Goal: Contribute content: Contribute content

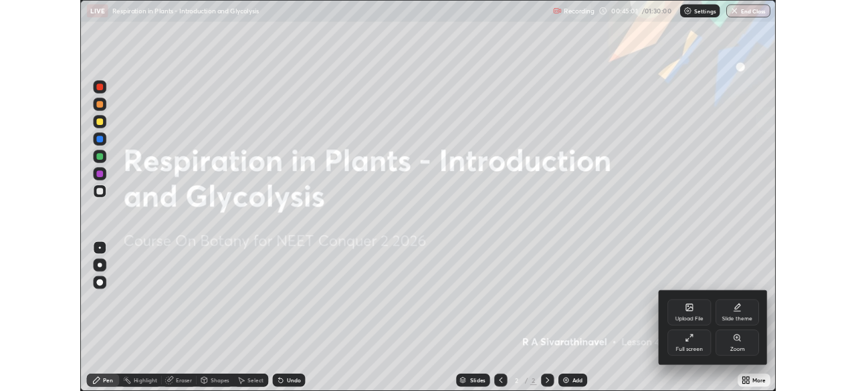
scroll to position [481, 856]
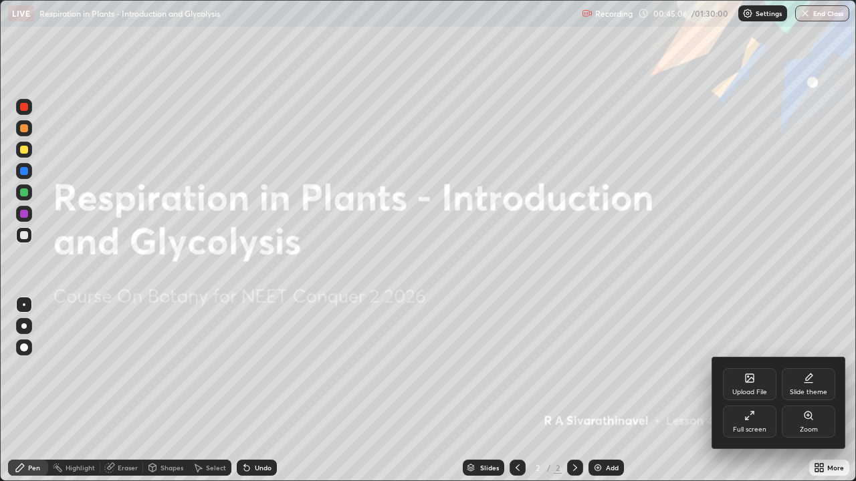
click at [754, 417] on icon at bounding box center [749, 416] width 11 height 11
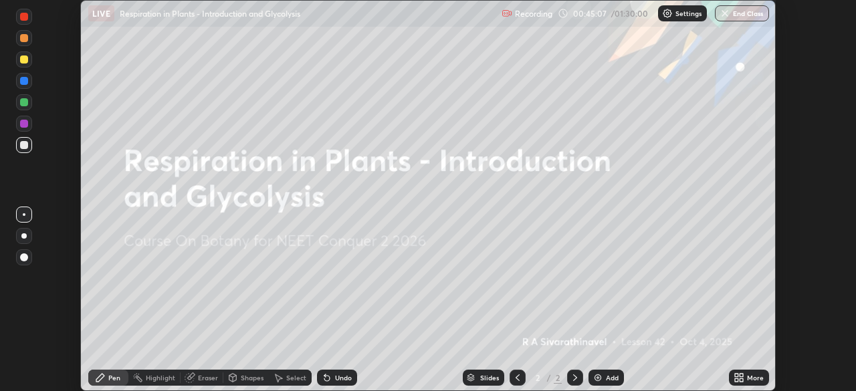
scroll to position [66474, 66009]
click at [746, 382] on div "More" at bounding box center [749, 378] width 40 height 16
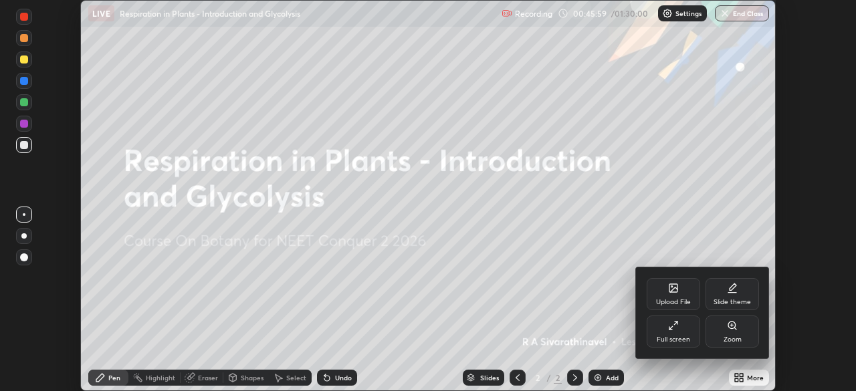
click at [667, 296] on div "Upload File" at bounding box center [673, 294] width 53 height 32
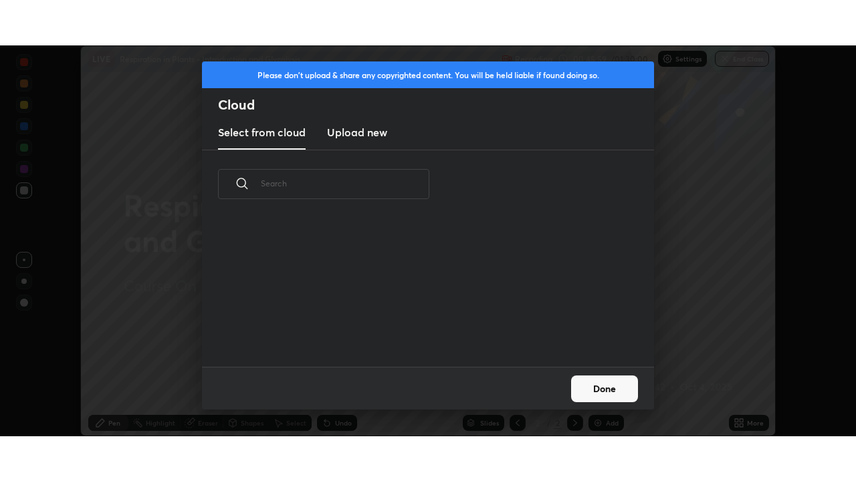
scroll to position [148, 429]
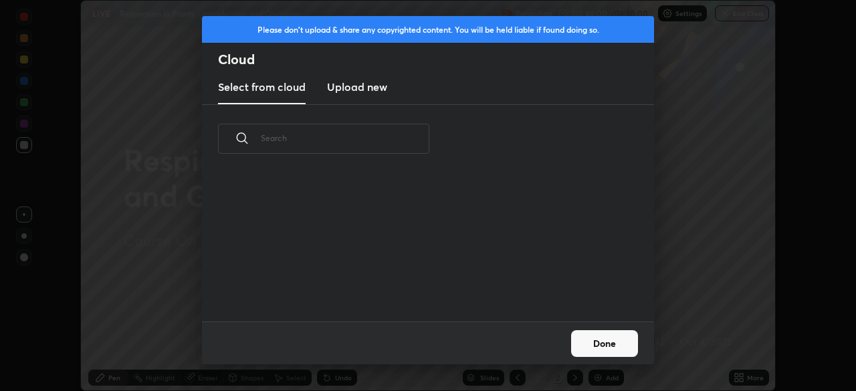
click at [370, 86] on h3 "Upload new" at bounding box center [357, 87] width 60 height 16
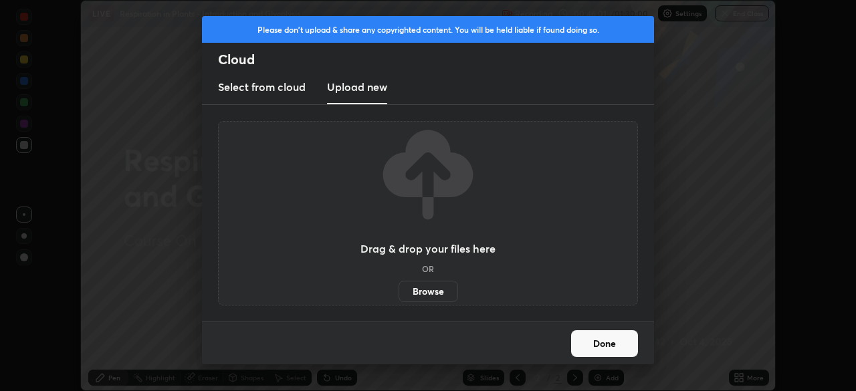
click at [438, 288] on label "Browse" at bounding box center [429, 291] width 60 height 21
click at [399, 288] on input "Browse" at bounding box center [399, 291] width 0 height 21
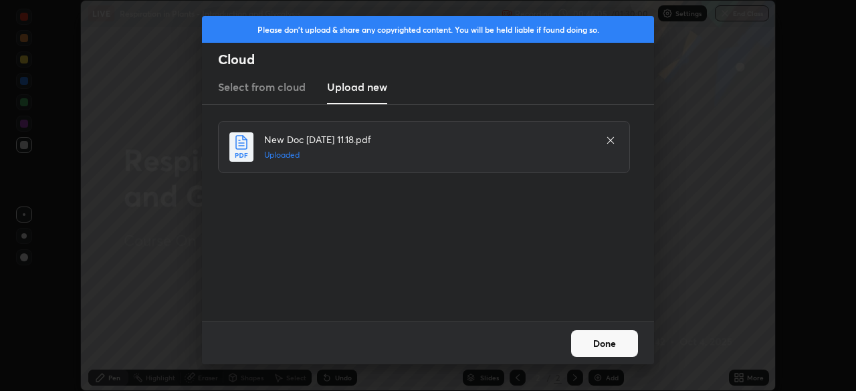
click at [612, 346] on button "Done" at bounding box center [604, 343] width 67 height 27
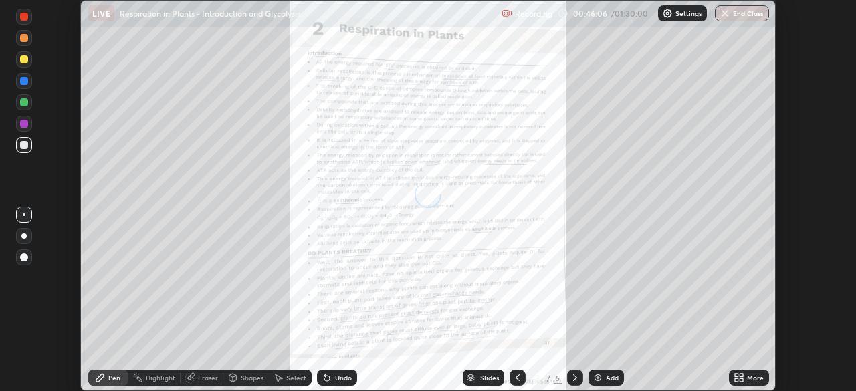
click at [758, 376] on div "More" at bounding box center [755, 377] width 17 height 7
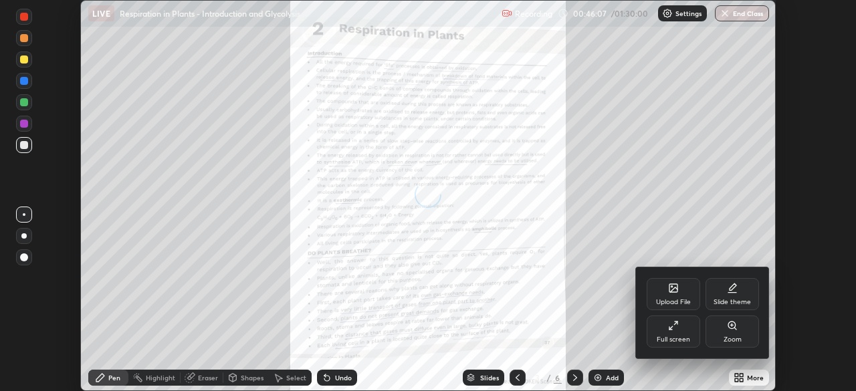
click at [678, 324] on icon at bounding box center [673, 325] width 11 height 11
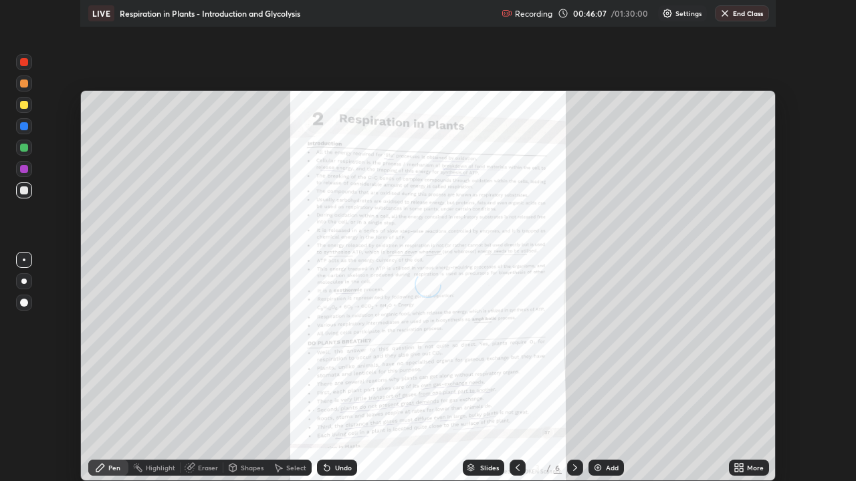
scroll to position [481, 856]
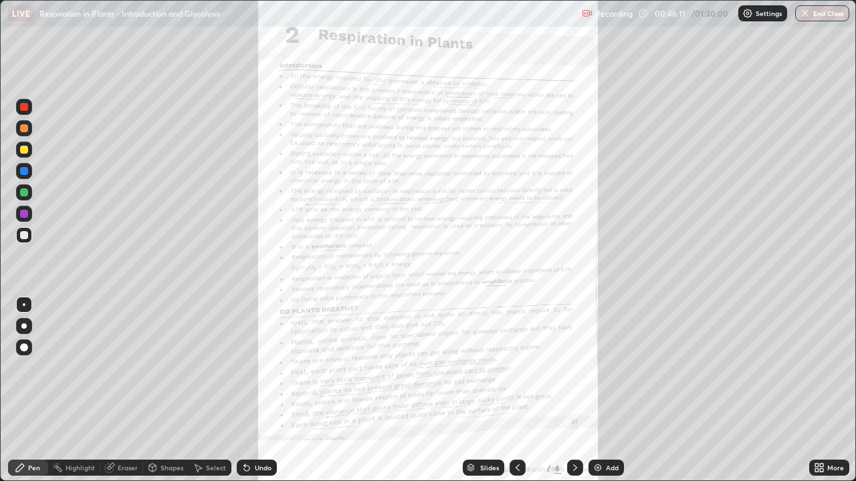
click at [836, 461] on div "More" at bounding box center [829, 468] width 40 height 16
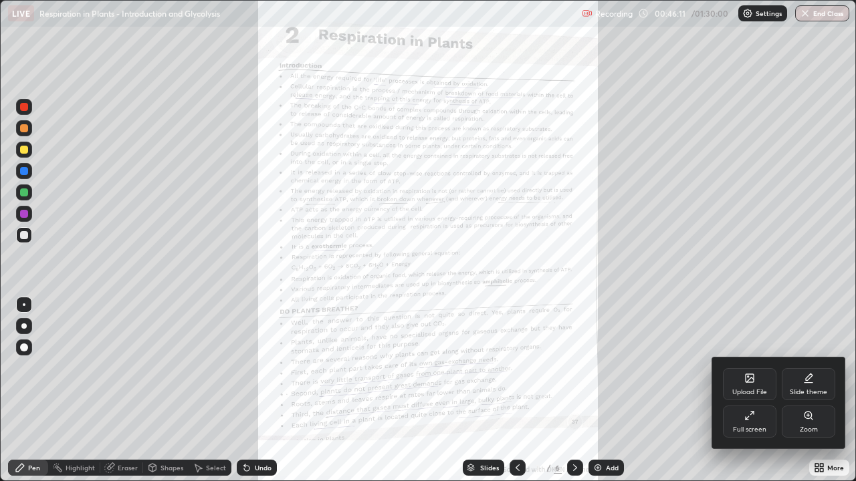
click at [820, 422] on div "Zoom" at bounding box center [808, 422] width 53 height 32
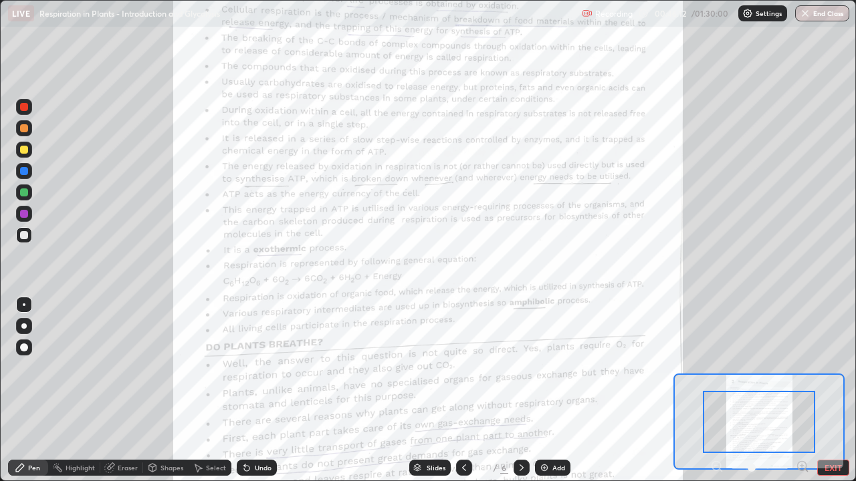
click at [802, 465] on icon at bounding box center [802, 466] width 13 height 13
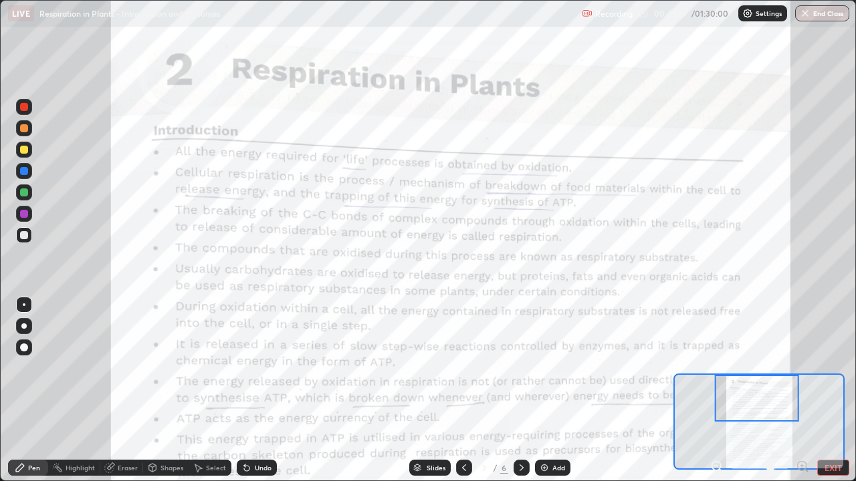
click at [29, 173] on div at bounding box center [24, 171] width 16 height 16
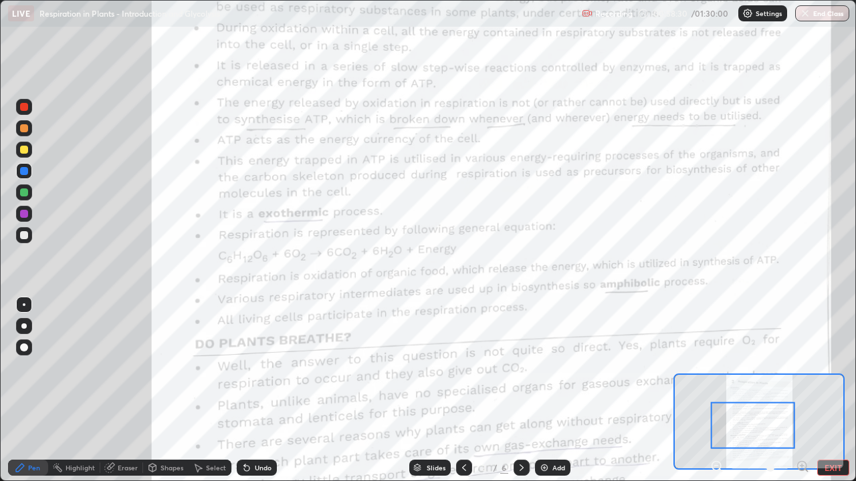
click at [562, 463] on div "Add" at bounding box center [552, 468] width 35 height 16
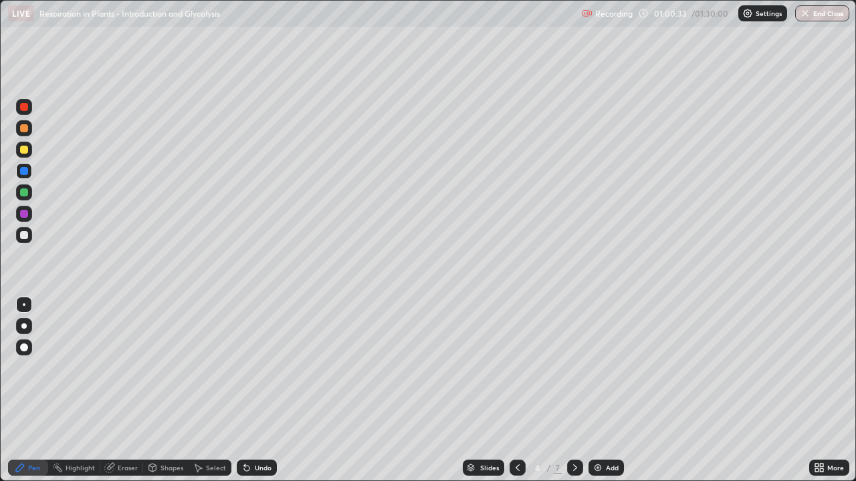
click at [516, 468] on icon at bounding box center [517, 468] width 11 height 11
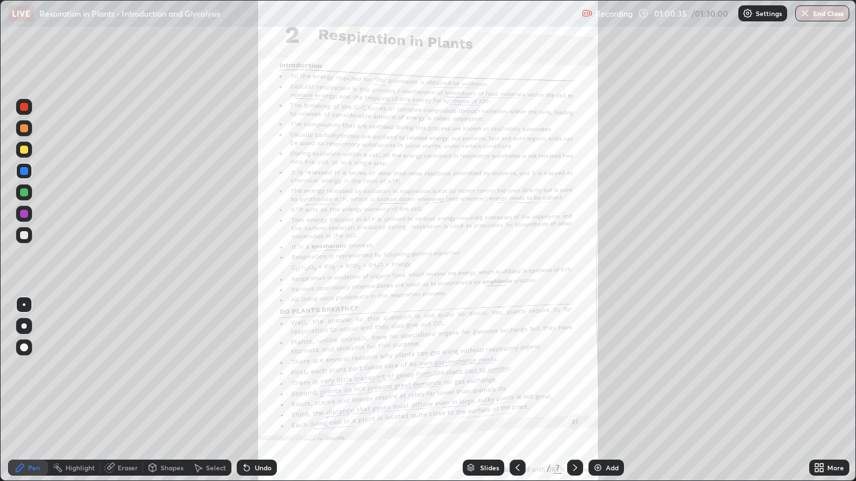
click at [827, 465] on div "More" at bounding box center [835, 468] width 17 height 7
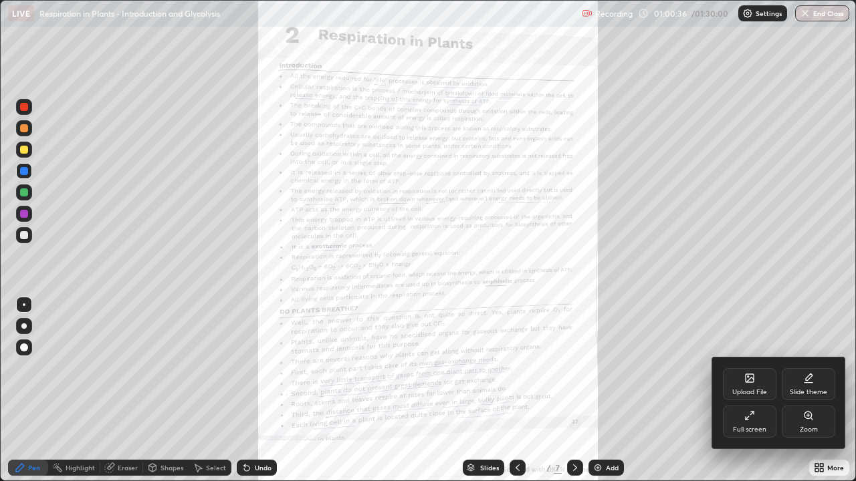
click at [818, 417] on div "Zoom" at bounding box center [808, 422] width 53 height 32
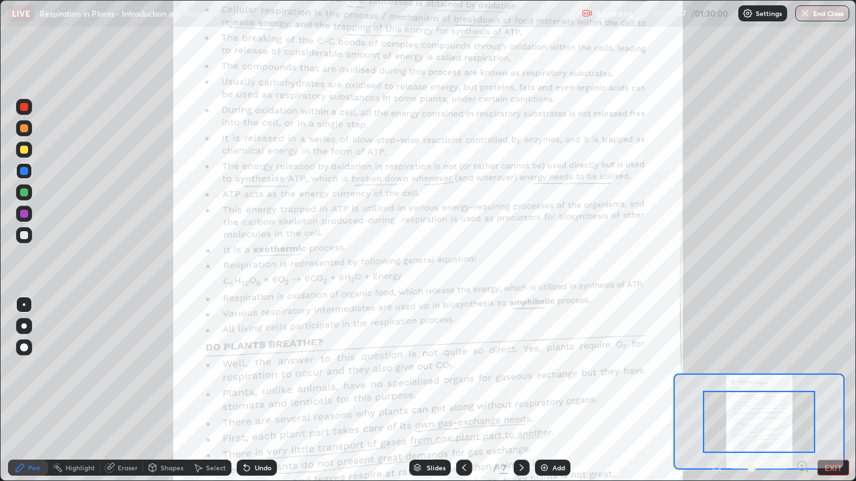
click at [802, 466] on icon at bounding box center [801, 466] width 3 height 0
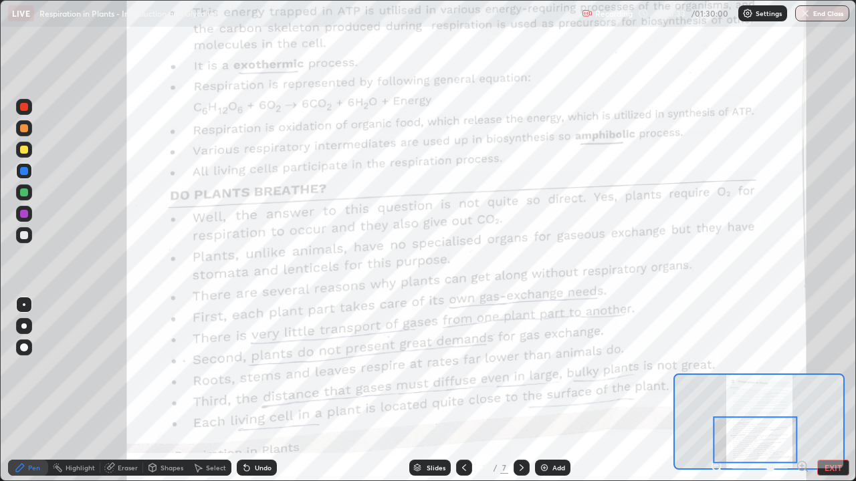
click at [521, 464] on icon at bounding box center [521, 468] width 11 height 11
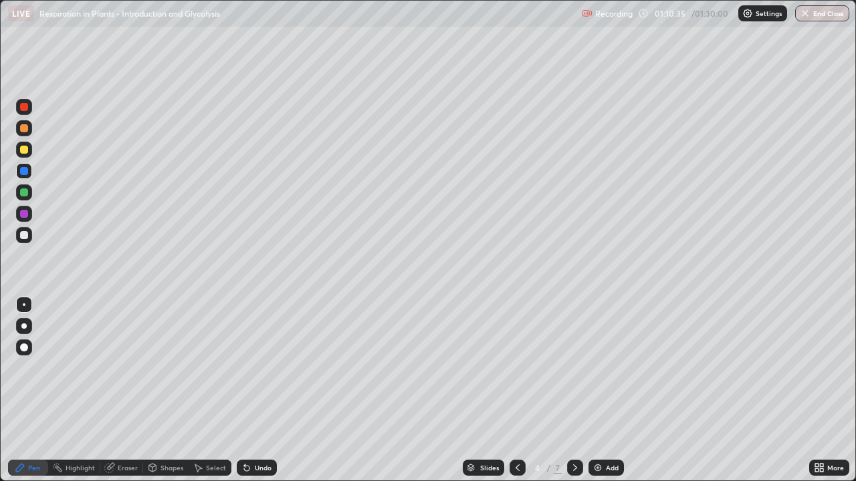
click at [575, 460] on div at bounding box center [575, 468] width 16 height 16
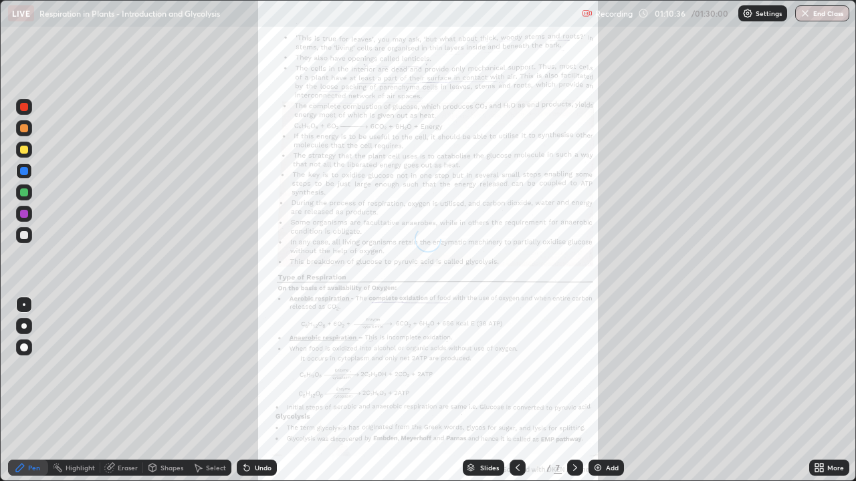
click at [816, 465] on icon at bounding box center [816, 465] width 3 height 3
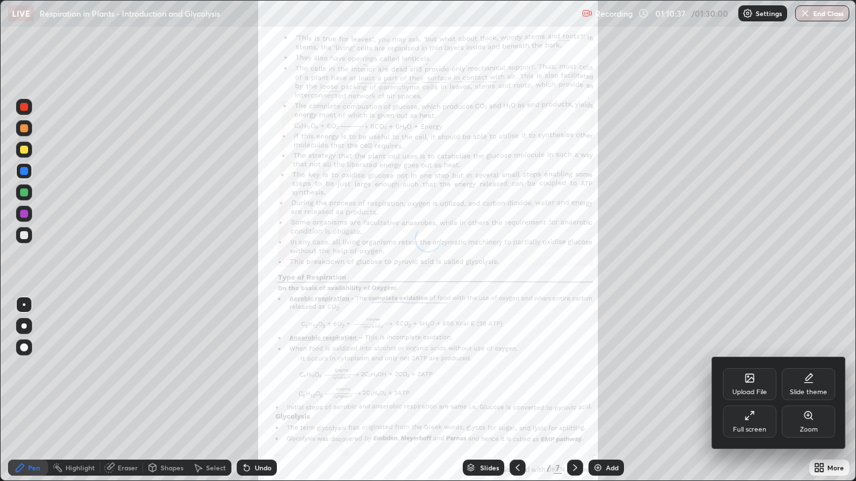
click at [818, 420] on div "Zoom" at bounding box center [808, 422] width 53 height 32
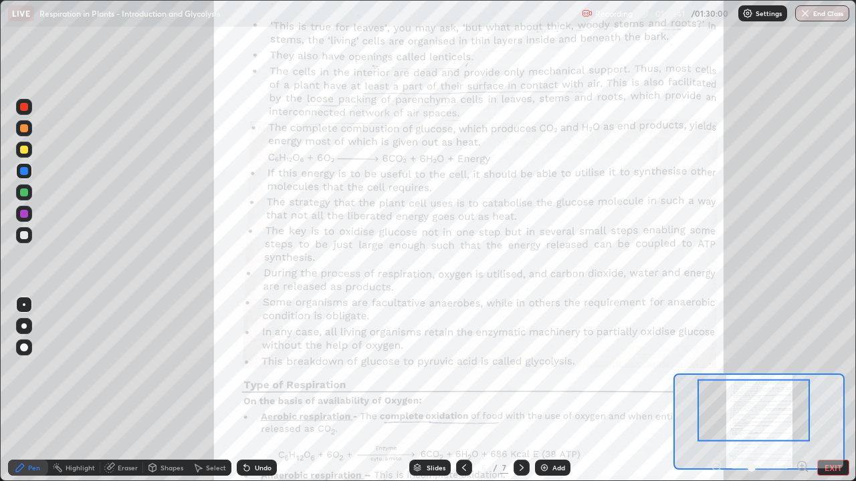
click at [800, 460] on icon at bounding box center [802, 466] width 13 height 13
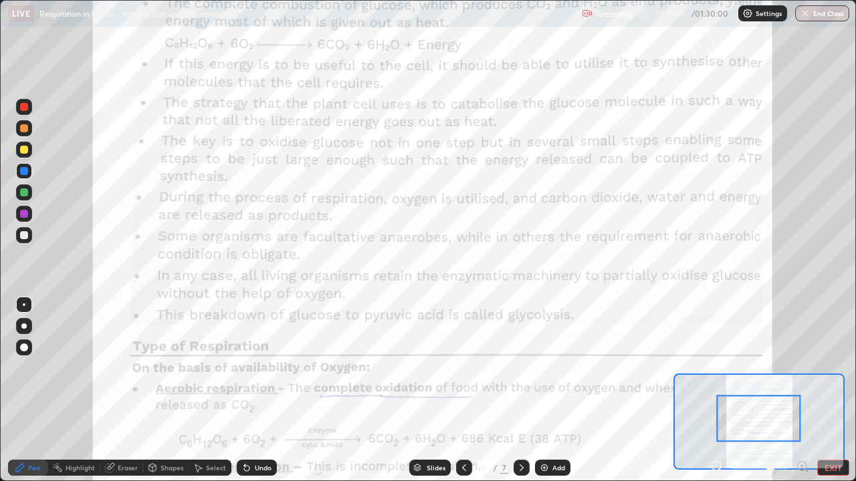
click at [29, 213] on div at bounding box center [24, 214] width 16 height 16
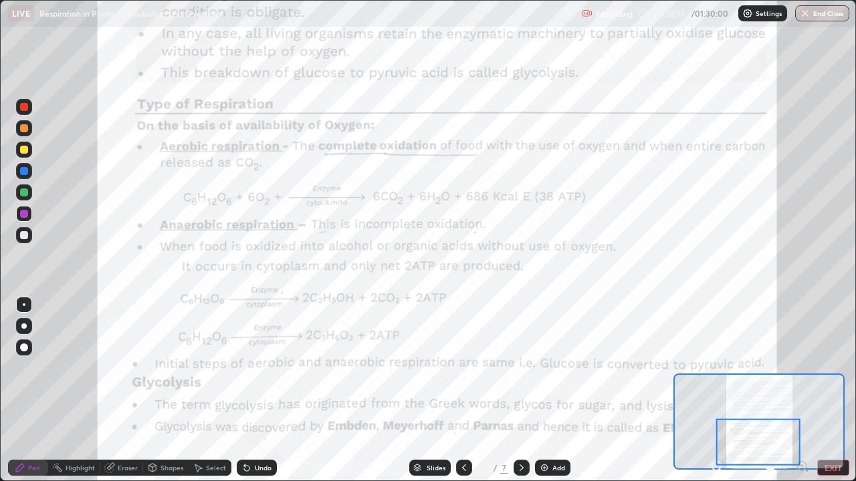
click at [558, 463] on div "Add" at bounding box center [552, 468] width 35 height 16
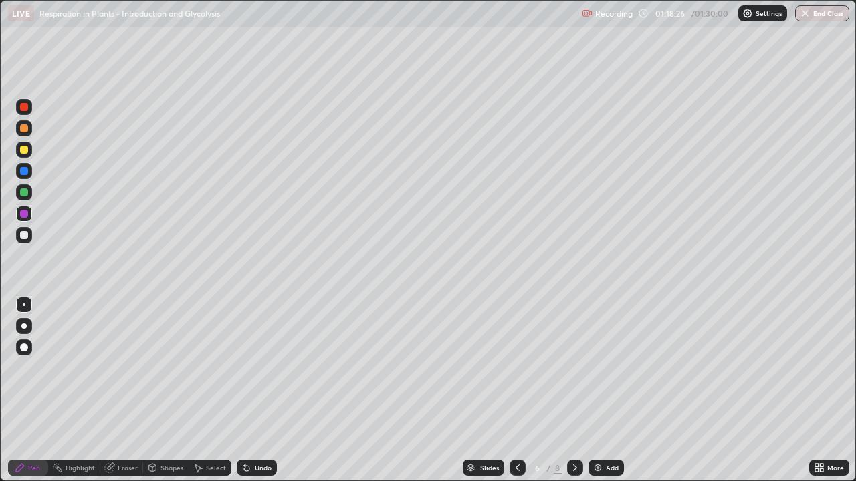
click at [26, 235] on div at bounding box center [24, 235] width 8 height 8
click at [24, 326] on div at bounding box center [23, 326] width 5 height 5
click at [24, 192] on div at bounding box center [24, 193] width 8 height 8
click at [25, 233] on div at bounding box center [24, 235] width 8 height 8
click at [23, 146] on div at bounding box center [24, 150] width 8 height 8
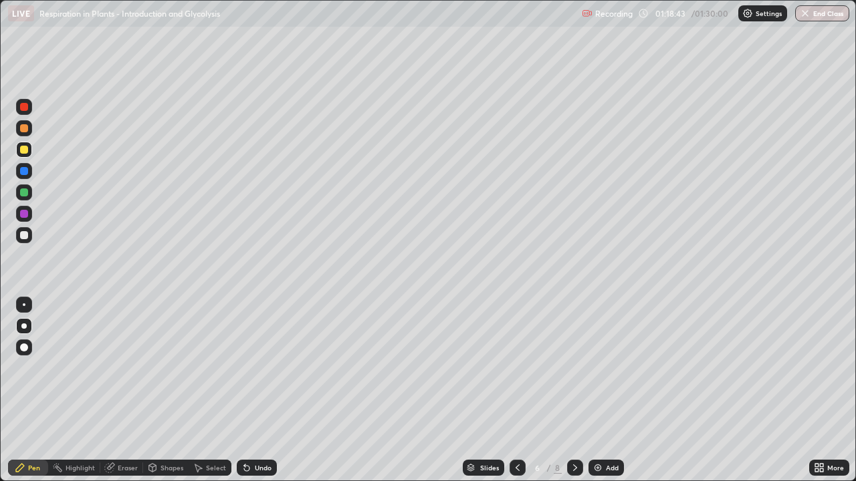
click at [24, 127] on div at bounding box center [24, 128] width 8 height 8
click at [260, 467] on div "Undo" at bounding box center [263, 468] width 17 height 7
click at [26, 172] on div at bounding box center [24, 171] width 8 height 8
click at [516, 465] on icon at bounding box center [517, 468] width 11 height 11
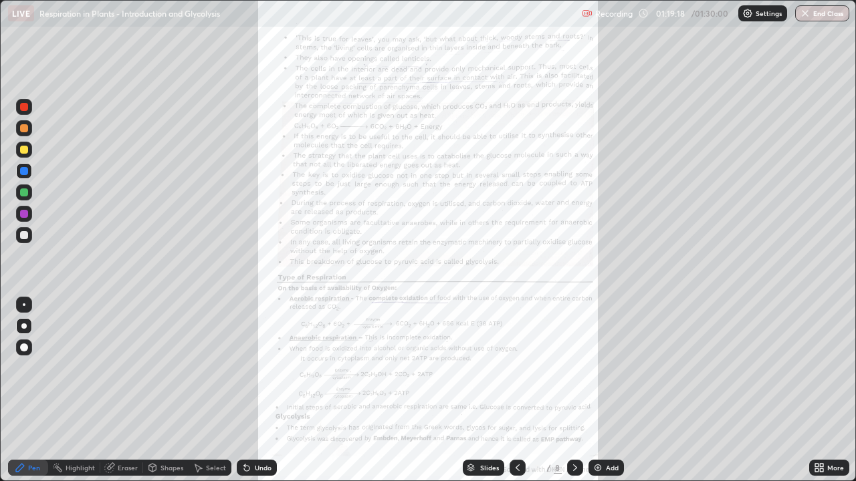
click at [574, 467] on icon at bounding box center [575, 468] width 4 height 7
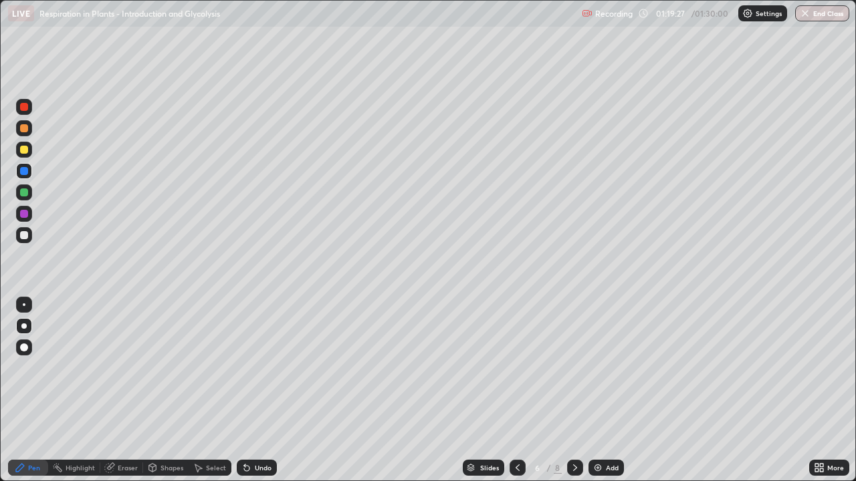
click at [24, 148] on div at bounding box center [24, 150] width 8 height 8
click at [25, 104] on div at bounding box center [24, 107] width 8 height 8
click at [25, 193] on div at bounding box center [24, 193] width 8 height 8
click at [22, 232] on div at bounding box center [24, 235] width 8 height 8
click at [26, 215] on div at bounding box center [24, 214] width 8 height 8
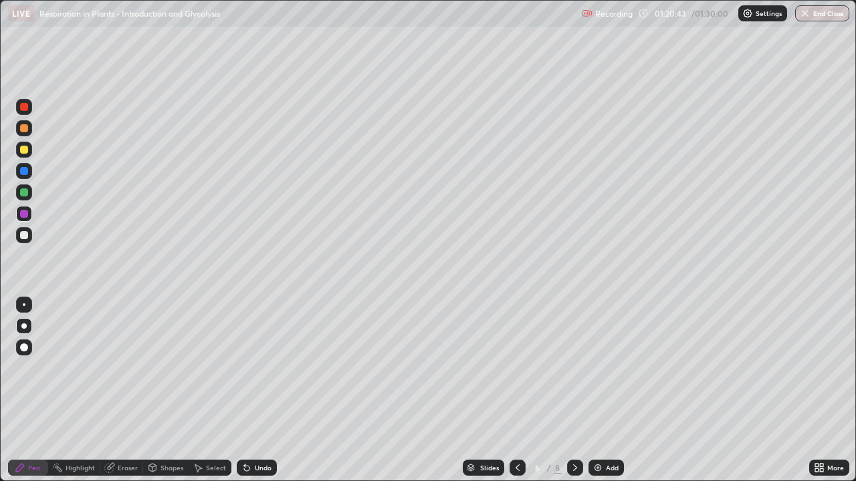
click at [29, 237] on div at bounding box center [24, 235] width 16 height 16
click at [265, 474] on div "Undo" at bounding box center [257, 468] width 40 height 16
click at [29, 190] on div at bounding box center [24, 193] width 16 height 16
click at [25, 168] on div at bounding box center [24, 171] width 8 height 8
click at [124, 463] on div "Eraser" at bounding box center [121, 468] width 43 height 16
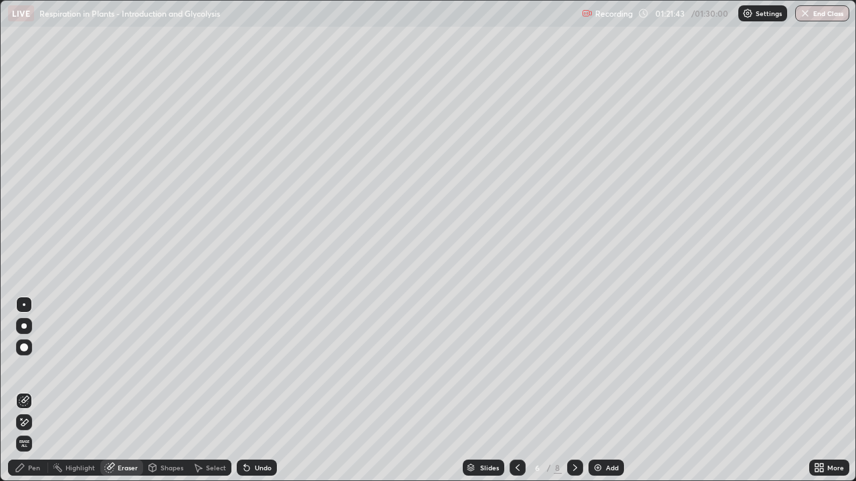
click at [35, 467] on div "Pen" at bounding box center [34, 468] width 12 height 7
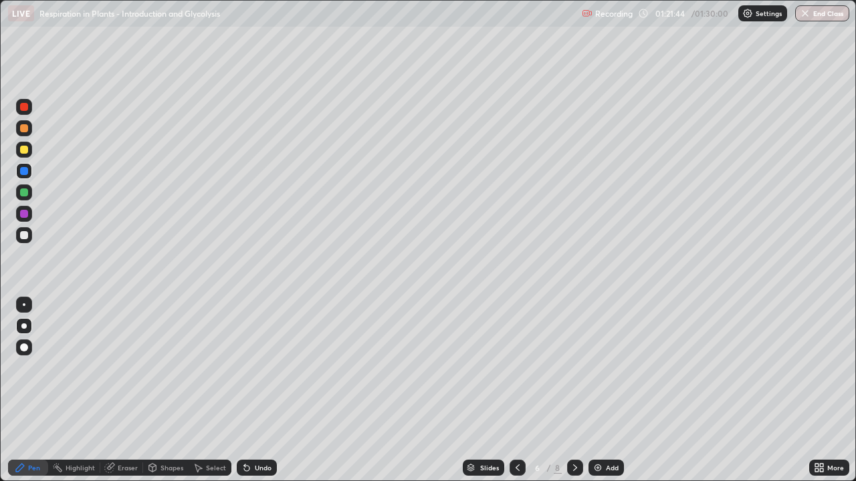
click at [25, 216] on div at bounding box center [24, 214] width 8 height 8
click at [25, 197] on div at bounding box center [24, 193] width 16 height 16
click at [25, 214] on div at bounding box center [24, 214] width 8 height 8
click at [25, 236] on div at bounding box center [24, 235] width 8 height 8
click at [116, 461] on div "Eraser" at bounding box center [121, 468] width 43 height 16
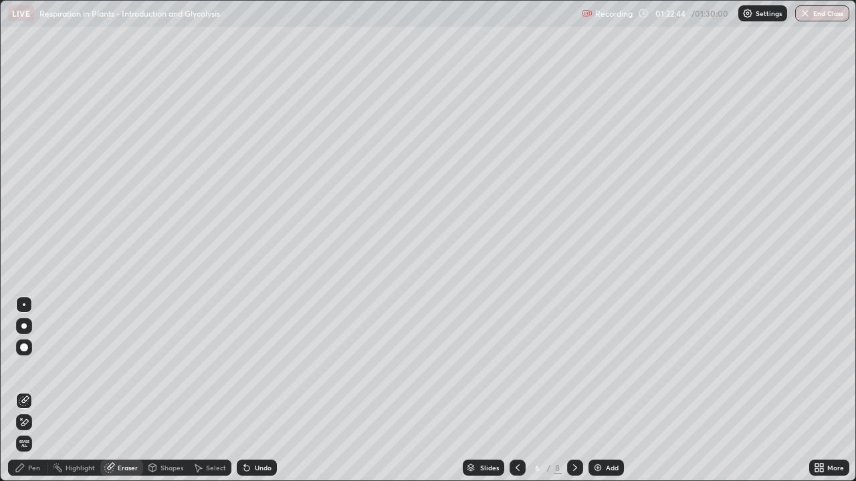
click at [21, 471] on icon at bounding box center [20, 468] width 11 height 11
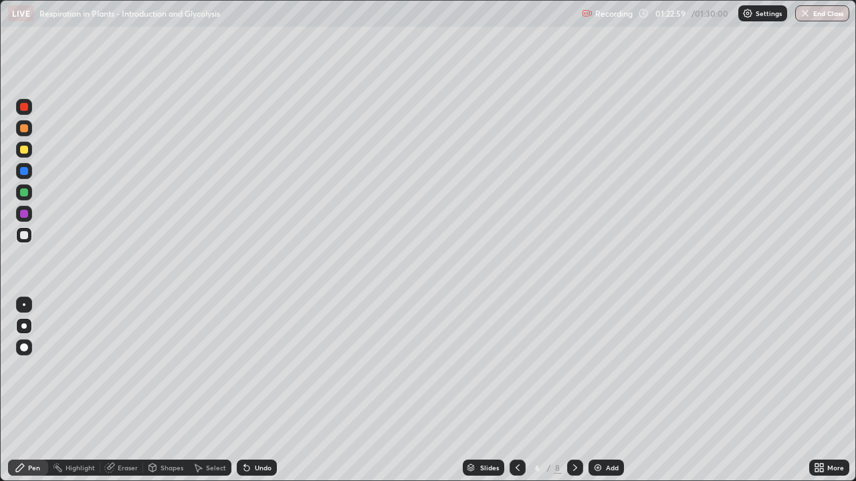
click at [23, 150] on div at bounding box center [24, 150] width 8 height 8
click at [517, 467] on icon at bounding box center [517, 468] width 11 height 11
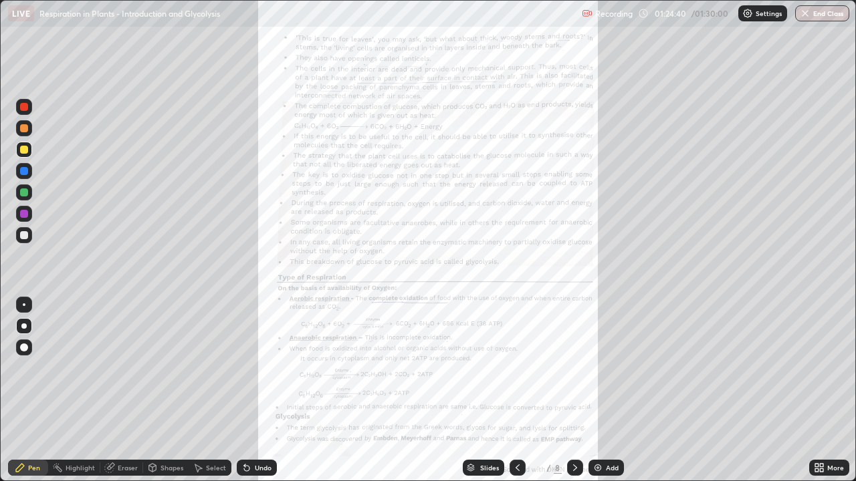
click at [824, 467] on div "More" at bounding box center [829, 468] width 40 height 16
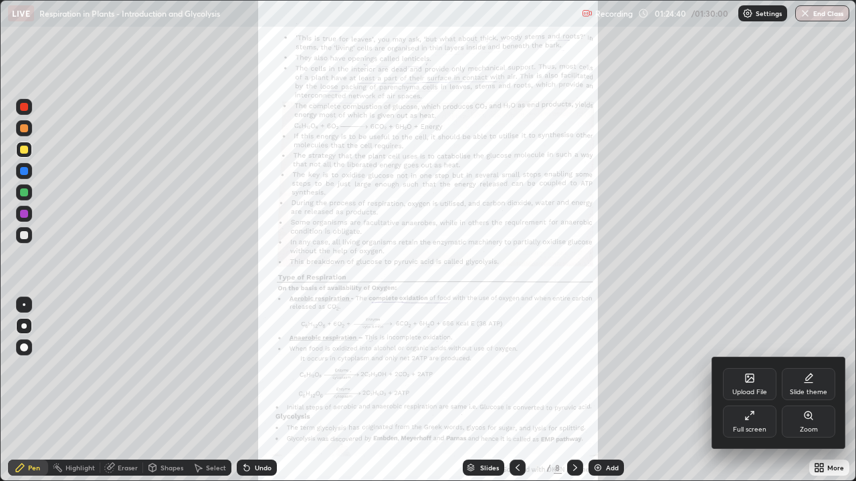
click at [816, 430] on div "Zoom" at bounding box center [809, 430] width 18 height 7
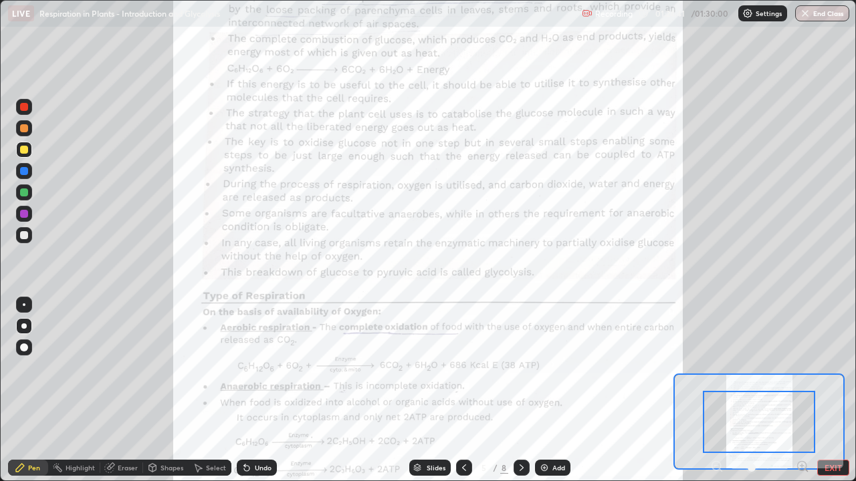
click at [802, 466] on icon at bounding box center [801, 466] width 3 height 0
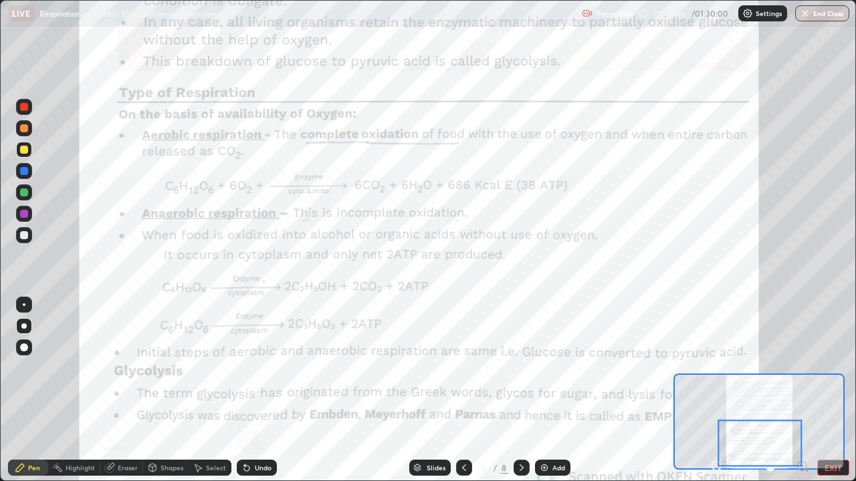
click at [464, 461] on div at bounding box center [464, 468] width 16 height 16
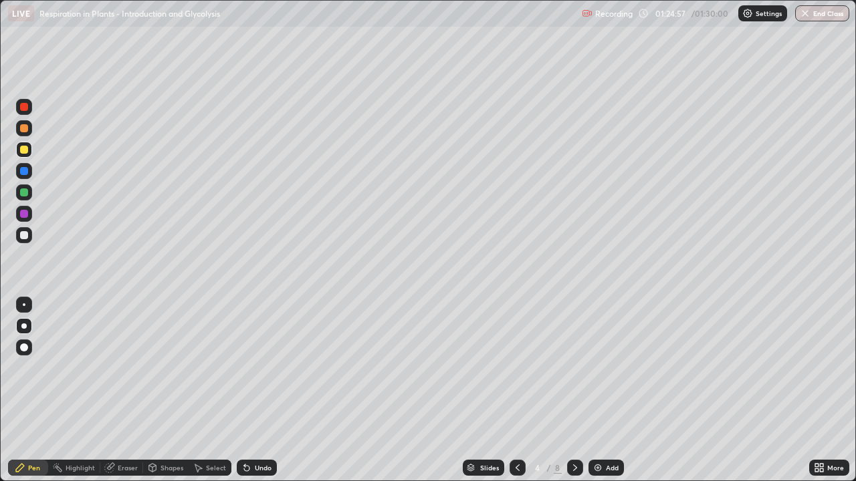
click at [574, 468] on icon at bounding box center [575, 468] width 11 height 11
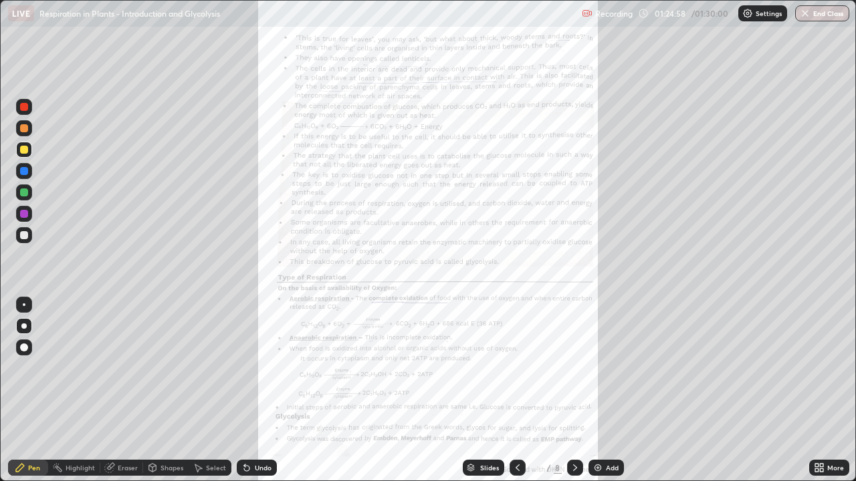
click at [572, 469] on icon at bounding box center [575, 468] width 11 height 11
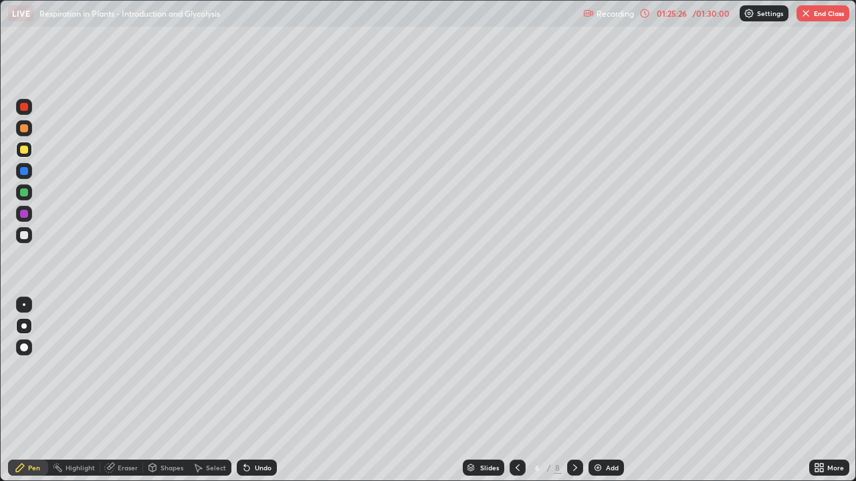
click at [516, 469] on icon at bounding box center [518, 468] width 4 height 7
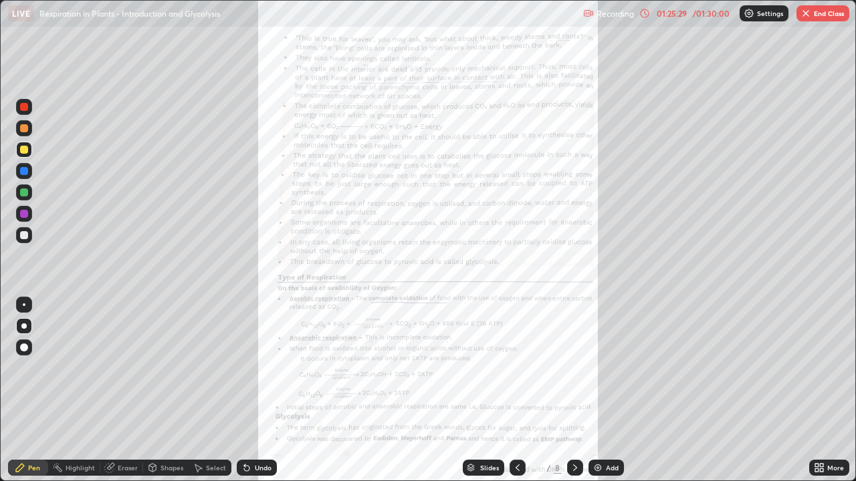
click at [832, 465] on div "More" at bounding box center [835, 468] width 17 height 7
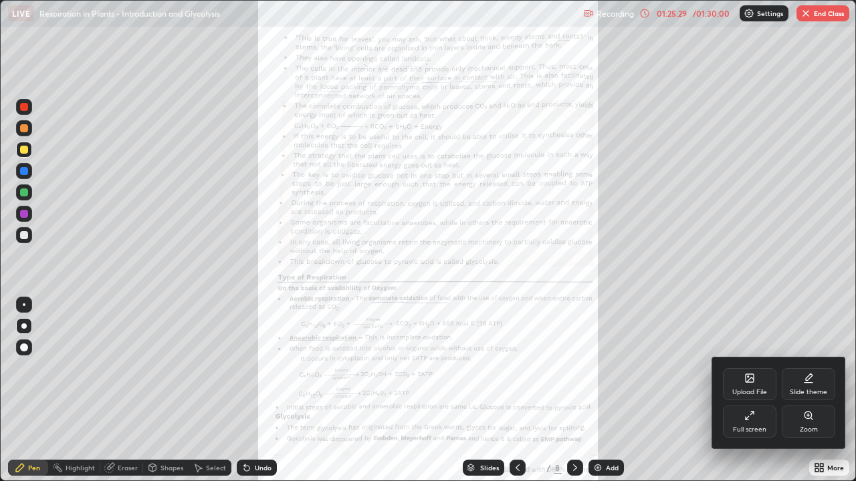
click at [822, 431] on div "Zoom" at bounding box center [808, 422] width 53 height 32
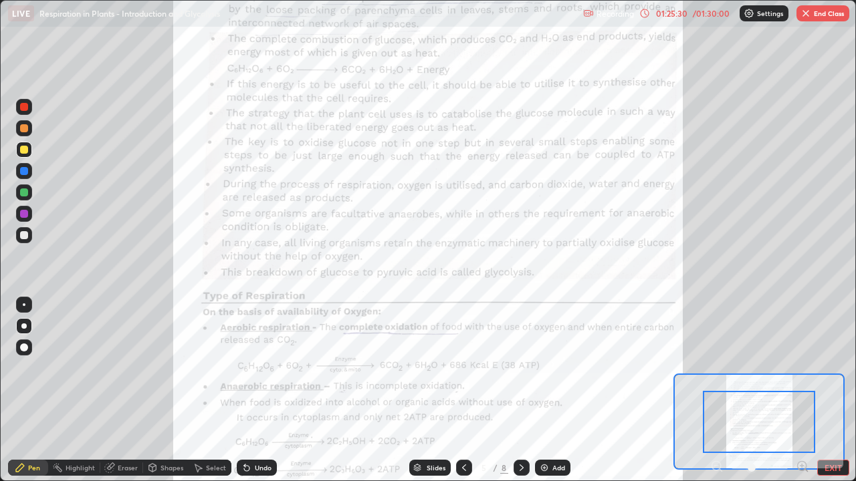
click at [802, 466] on icon at bounding box center [801, 466] width 3 height 0
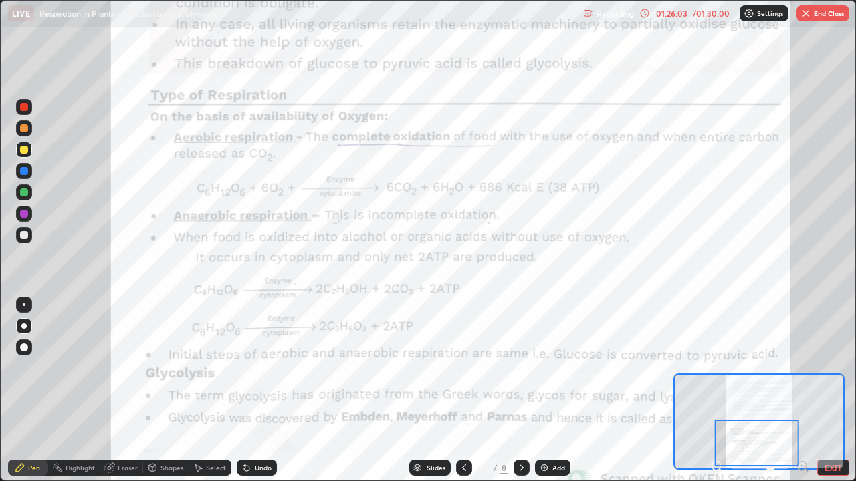
click at [522, 467] on icon at bounding box center [521, 468] width 11 height 11
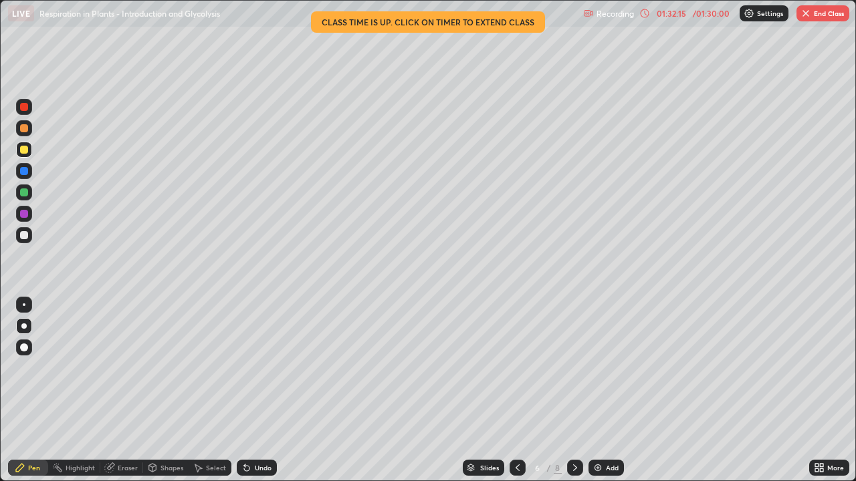
click at [814, 16] on button "End Class" at bounding box center [822, 13] width 53 height 16
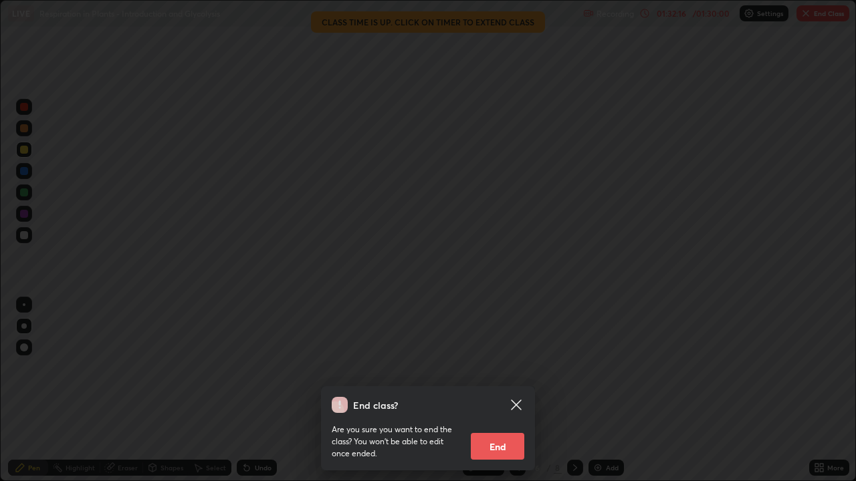
click at [498, 447] on button "End" at bounding box center [497, 446] width 53 height 27
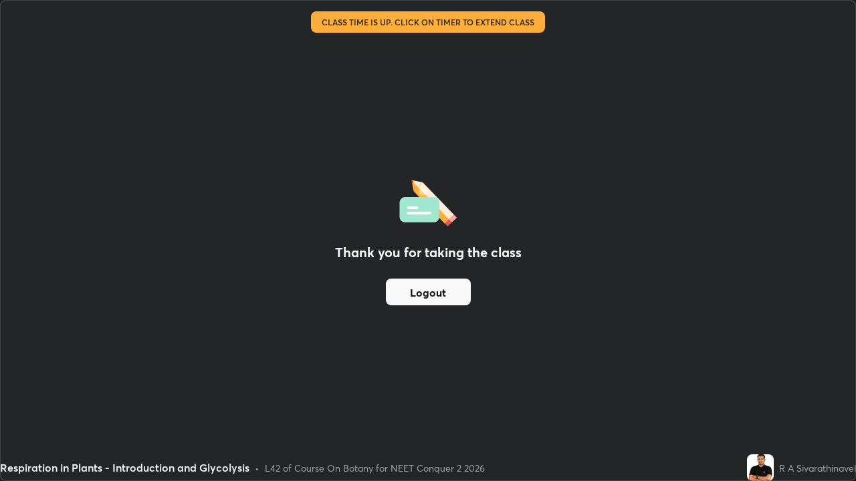
click at [449, 292] on button "Logout" at bounding box center [428, 292] width 85 height 27
